Goal: Task Accomplishment & Management: Use online tool/utility

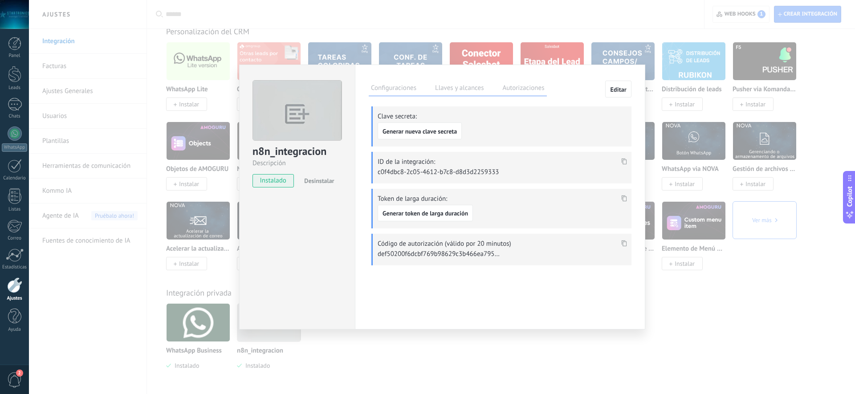
click at [349, 21] on div "n8n_integracion Descripción instalado Desinstalar Configuraciones Llaves y alca…" at bounding box center [442, 197] width 826 height 394
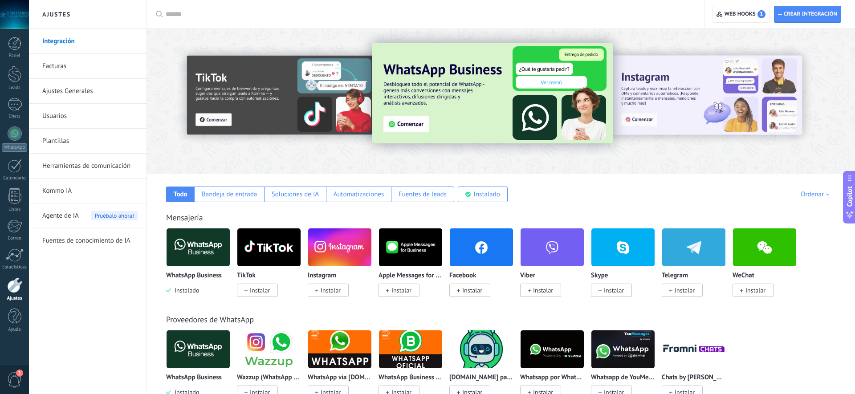
click at [679, 293] on span "Instalar" at bounding box center [685, 290] width 20 height 8
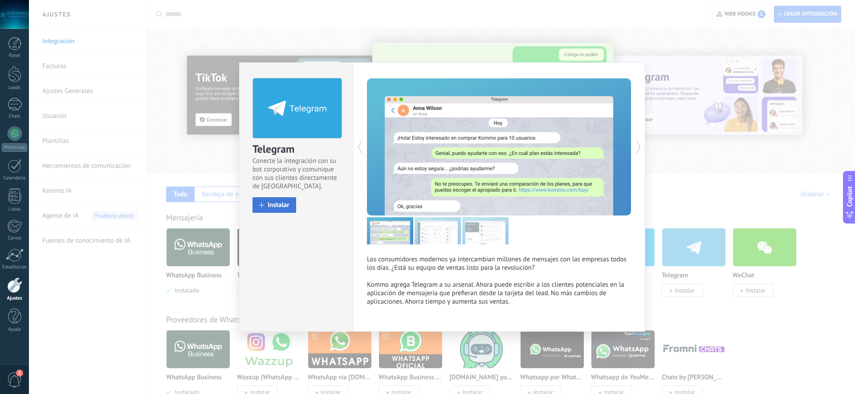
click at [272, 203] on span "Instalar" at bounding box center [279, 205] width 22 height 7
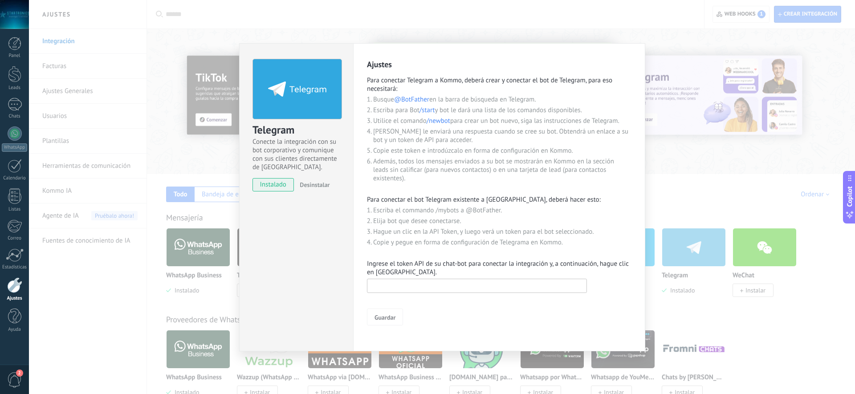
click at [412, 286] on input "text" at bounding box center [477, 286] width 220 height 14
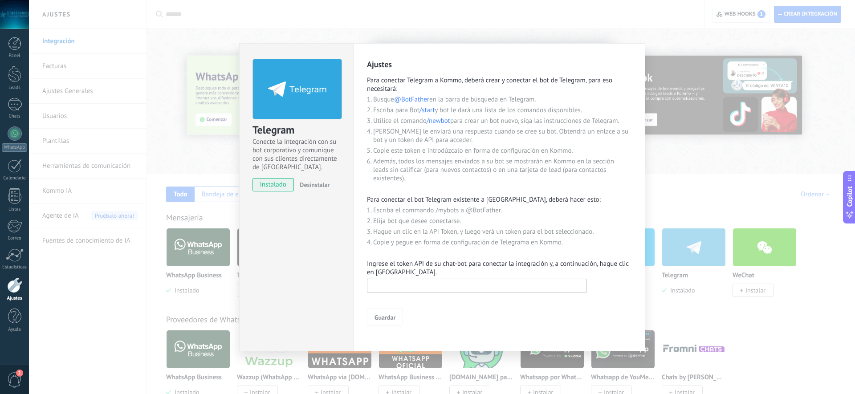
paste input "**********"
type input "**********"
click at [384, 320] on span "Guardar" at bounding box center [385, 317] width 21 height 6
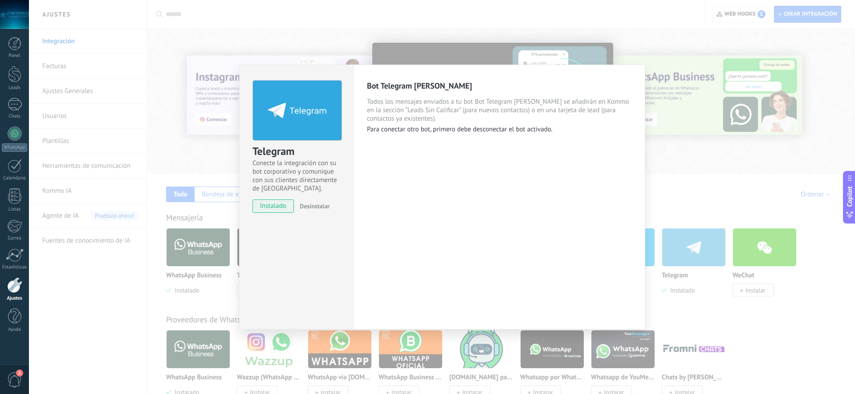
click at [475, 170] on div "Bot Telegram [PERSON_NAME] Todos los mensajes enviados a tu bot Bot Telegram [P…" at bounding box center [499, 197] width 292 height 265
click at [394, 130] on p "Para conectar otro bot, primero debe desconectar el bot activado." at bounding box center [499, 129] width 265 height 8
click at [445, 128] on p "Para conectar otro bot, primero debe desconectar el bot activado." at bounding box center [499, 129] width 265 height 8
click at [705, 200] on div "Telegram Conecte la integración con su bot corporativo y comunique con sus clie…" at bounding box center [442, 197] width 826 height 394
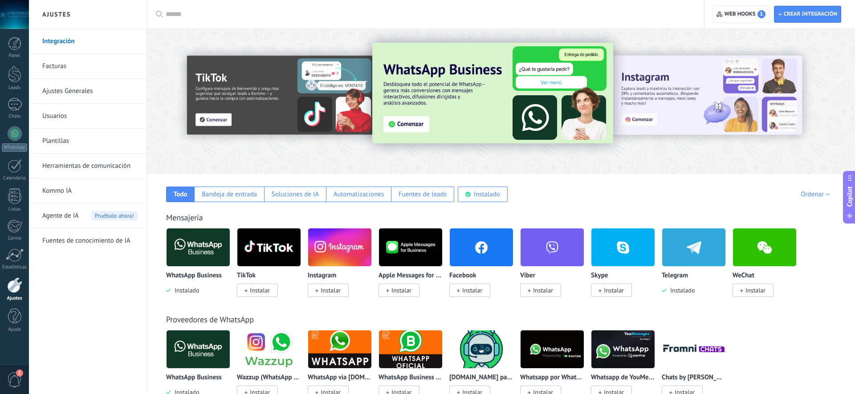
click at [682, 248] on img at bounding box center [693, 247] width 63 height 43
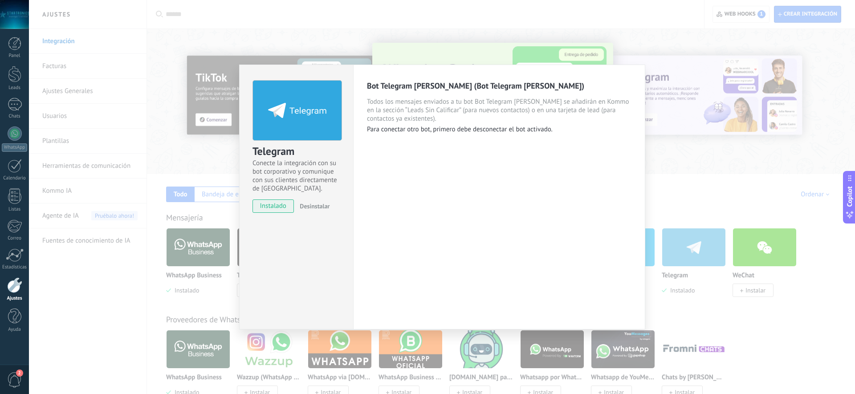
click at [691, 171] on div "Telegram Conecte la integración con su bot corporativo y comunique con sus clie…" at bounding box center [442, 197] width 826 height 394
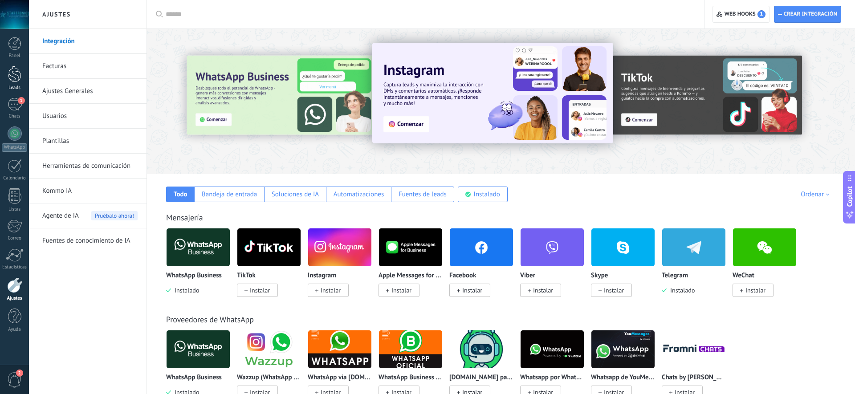
click at [20, 77] on div at bounding box center [14, 74] width 13 height 16
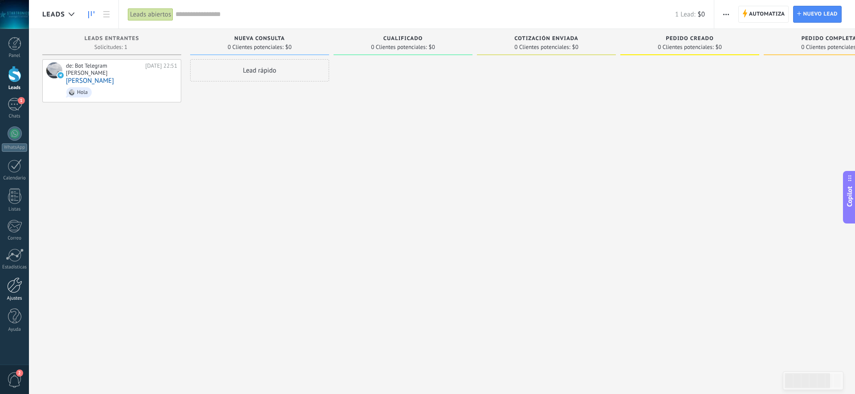
click at [22, 286] on link "Ajustes" at bounding box center [14, 289] width 29 height 24
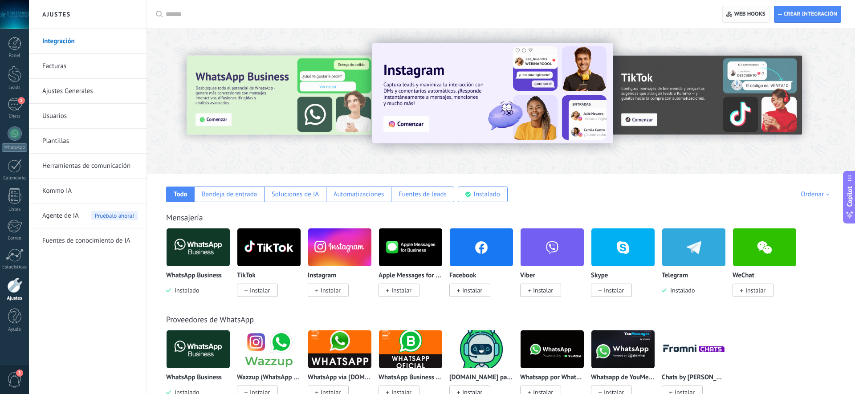
click at [750, 12] on span "Web hooks 0" at bounding box center [749, 14] width 31 height 7
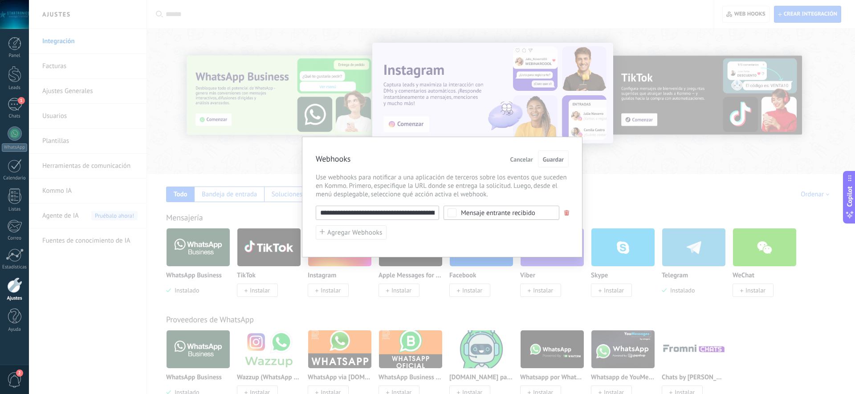
click at [517, 160] on span "Cancelar" at bounding box center [521, 159] width 23 height 6
